Goal: Navigation & Orientation: Find specific page/section

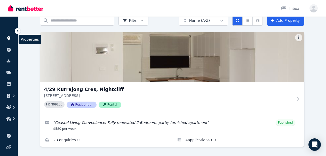
click at [11, 35] on link at bounding box center [9, 38] width 10 height 8
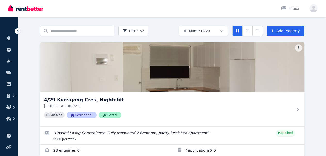
scroll to position [23, 0]
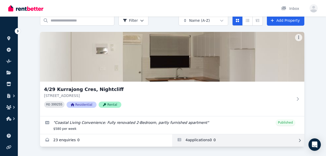
click at [196, 144] on link "Applications for 4/29 Kurrajong Cres, Nightcliff" at bounding box center [238, 140] width 132 height 12
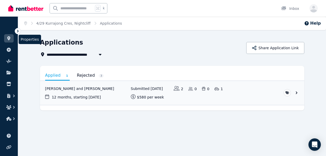
click at [6, 38] on link at bounding box center [9, 38] width 10 height 8
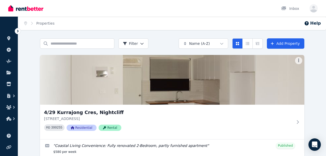
click at [107, 30] on div "Home Properties Help" at bounding box center [172, 23] width 308 height 13
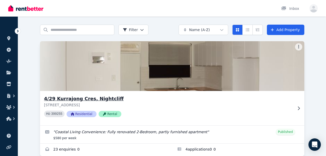
scroll to position [21, 0]
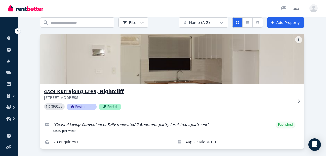
click at [265, 98] on p "[STREET_ADDRESS]" at bounding box center [168, 97] width 249 height 5
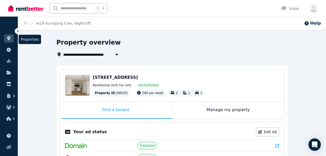
click at [9, 40] on icon at bounding box center [8, 38] width 3 height 4
